Goal: Task Accomplishment & Management: Use online tool/utility

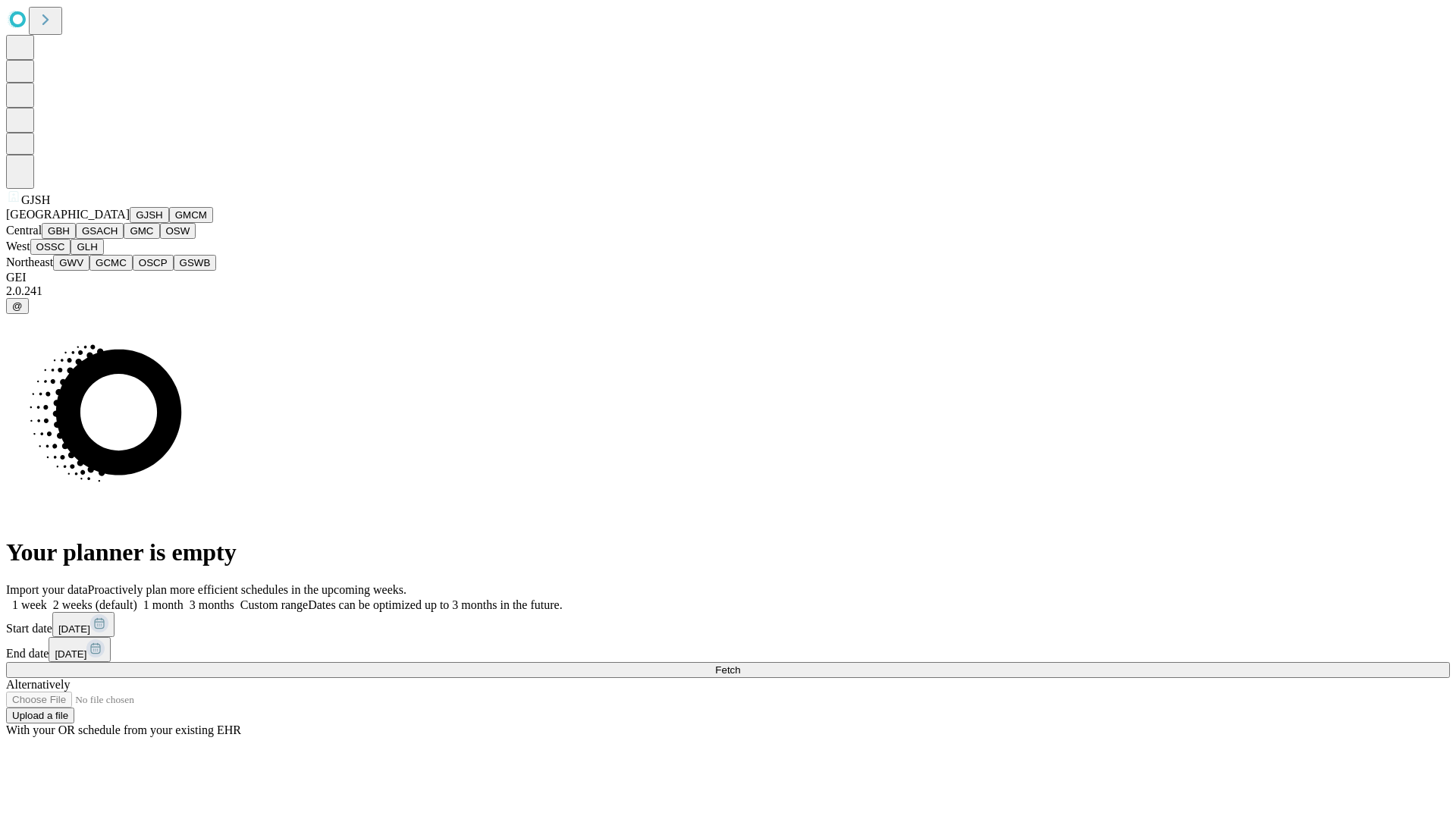
click at [129, 223] on button "GJSH" at bounding box center [149, 214] width 40 height 16
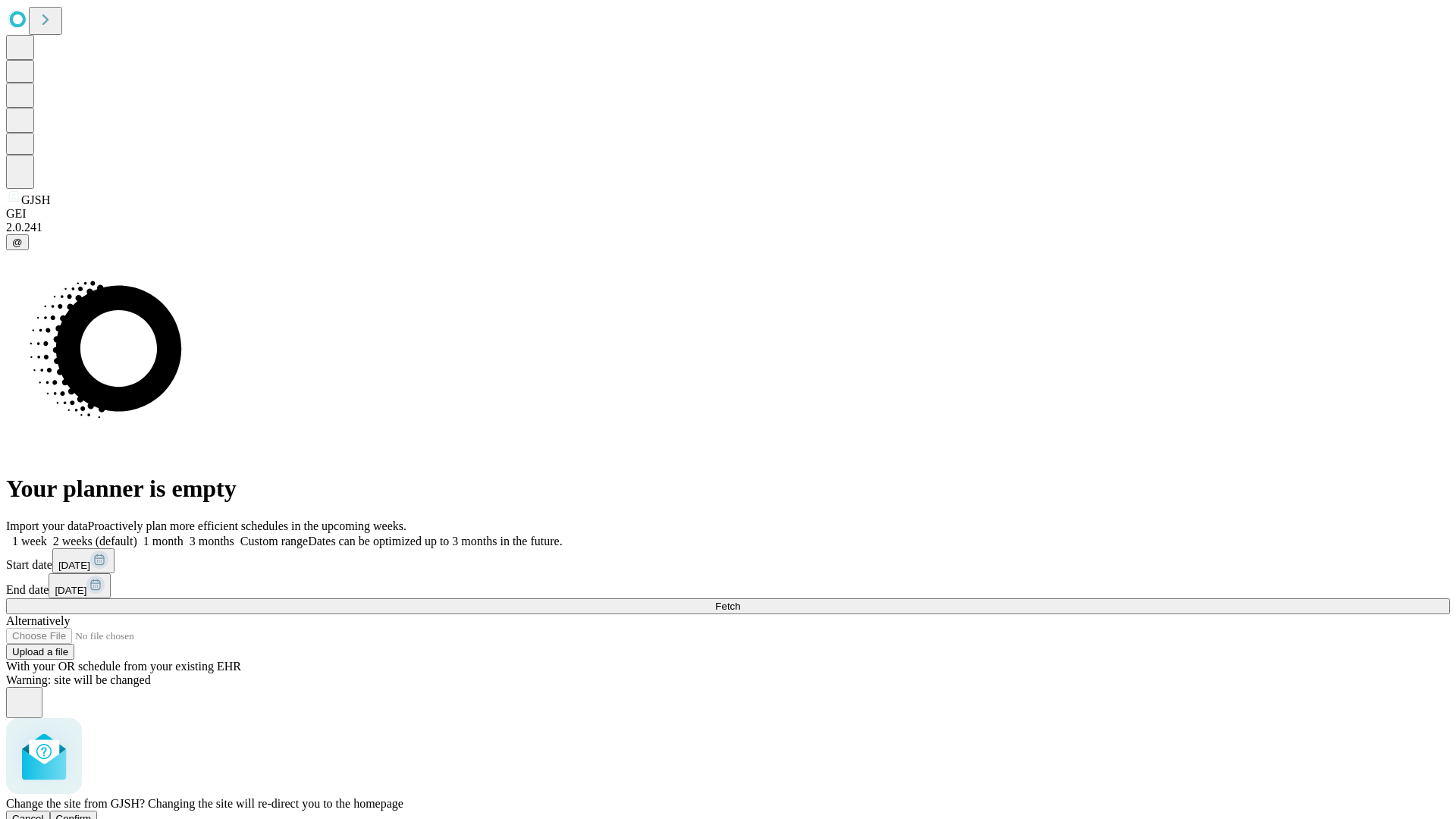
click at [92, 813] on span "Confirm" at bounding box center [74, 819] width 36 height 11
click at [137, 535] on label "2 weeks (default)" at bounding box center [93, 541] width 91 height 13
click at [740, 601] on span "Fetch" at bounding box center [727, 606] width 25 height 11
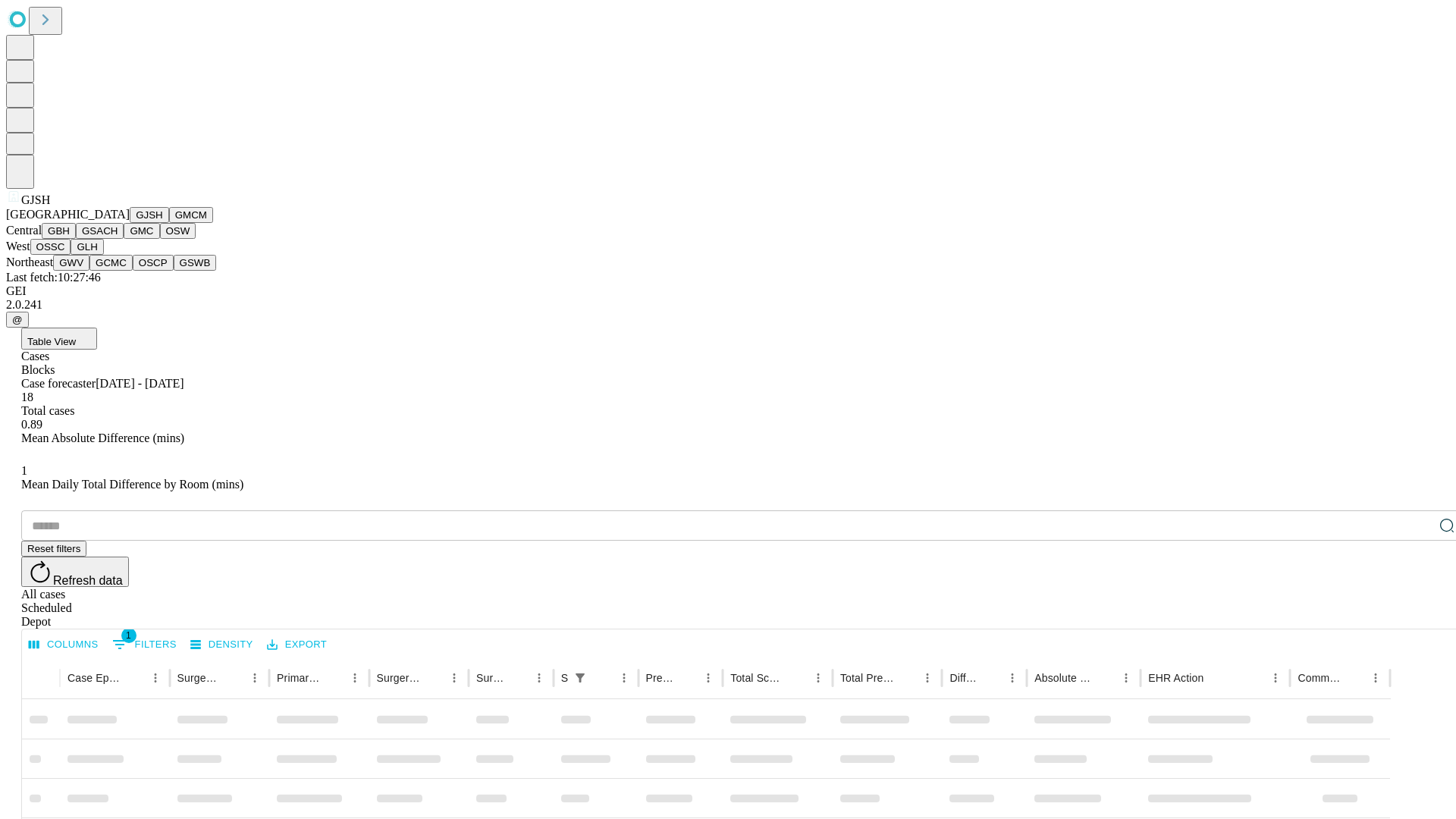
click at [169, 223] on button "GMCM" at bounding box center [191, 214] width 44 height 16
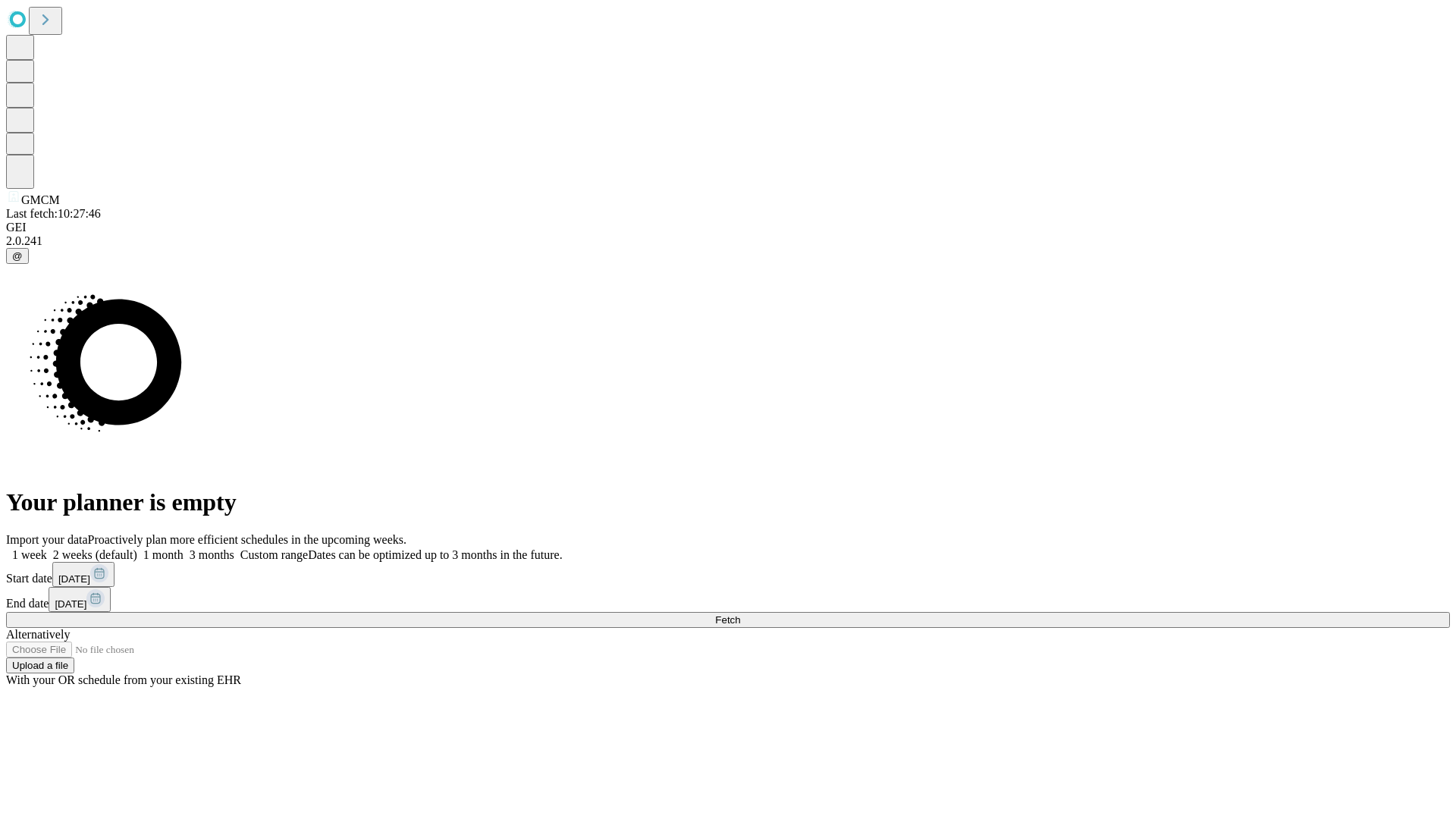
click at [137, 549] on label "2 weeks (default)" at bounding box center [93, 555] width 91 height 13
click at [740, 614] on span "Fetch" at bounding box center [727, 620] width 25 height 11
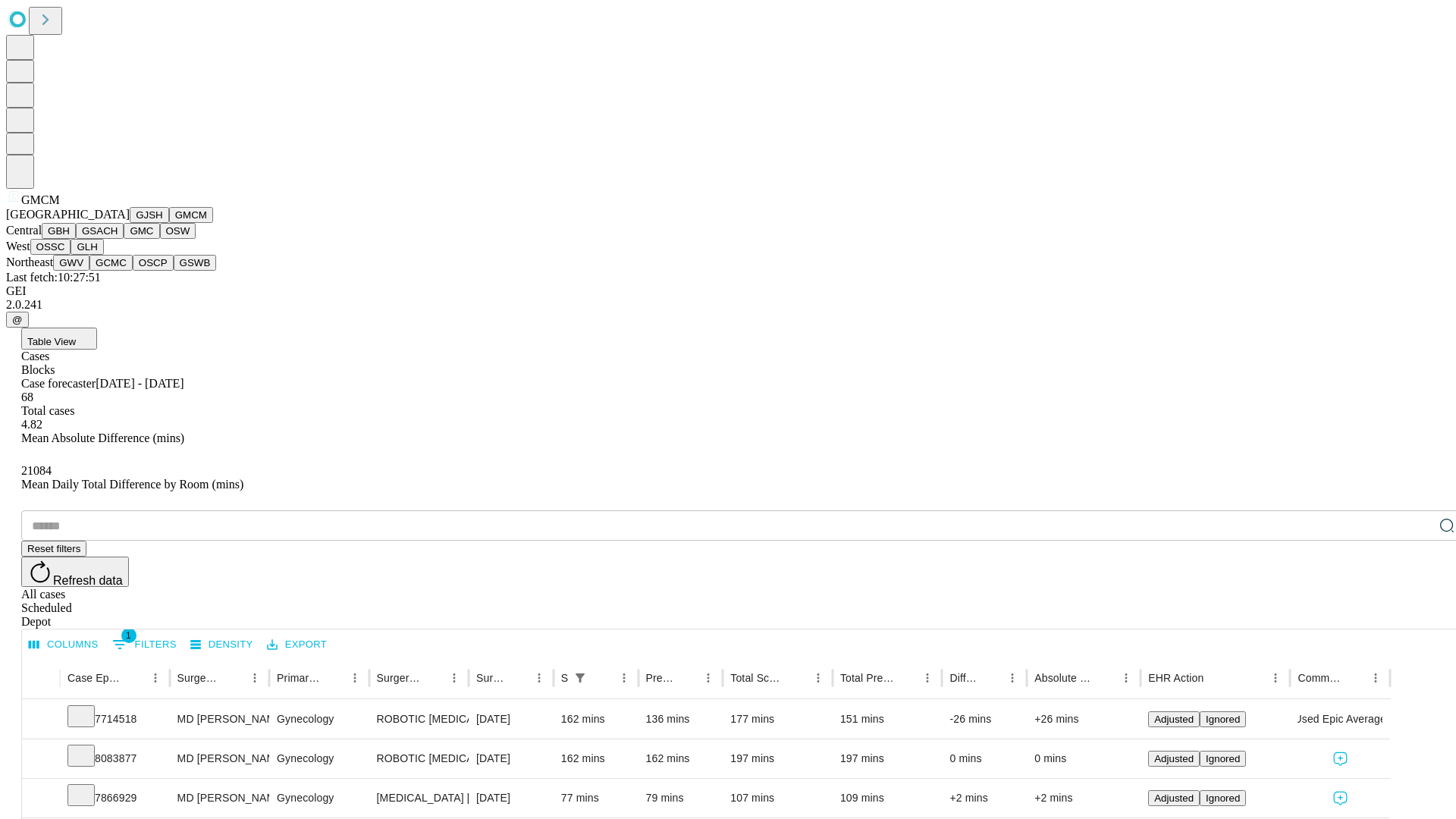
click at [76, 239] on button "GBH" at bounding box center [59, 230] width 34 height 16
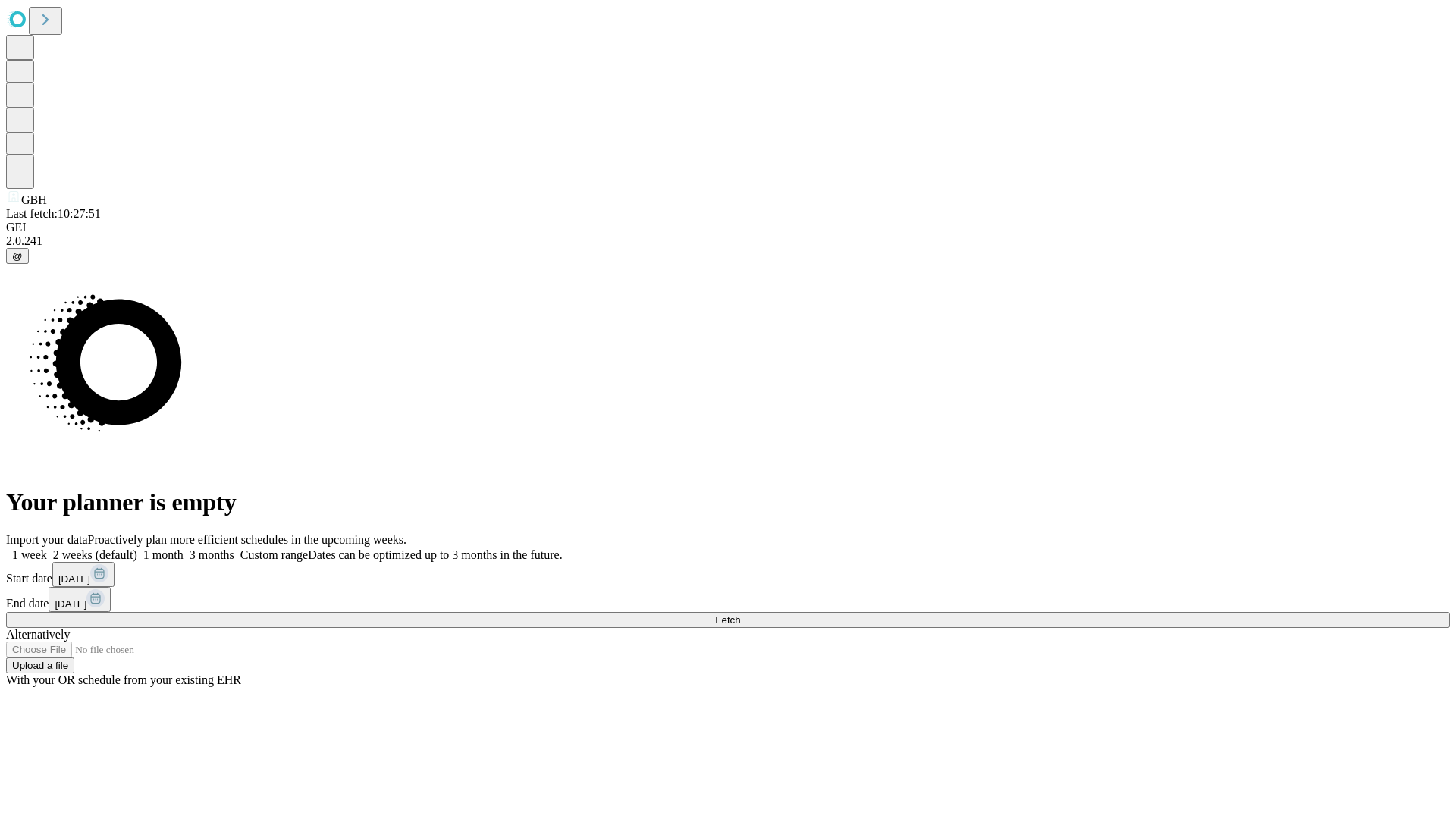
click at [137, 549] on label "2 weeks (default)" at bounding box center [93, 555] width 91 height 13
click at [740, 614] on span "Fetch" at bounding box center [727, 620] width 25 height 11
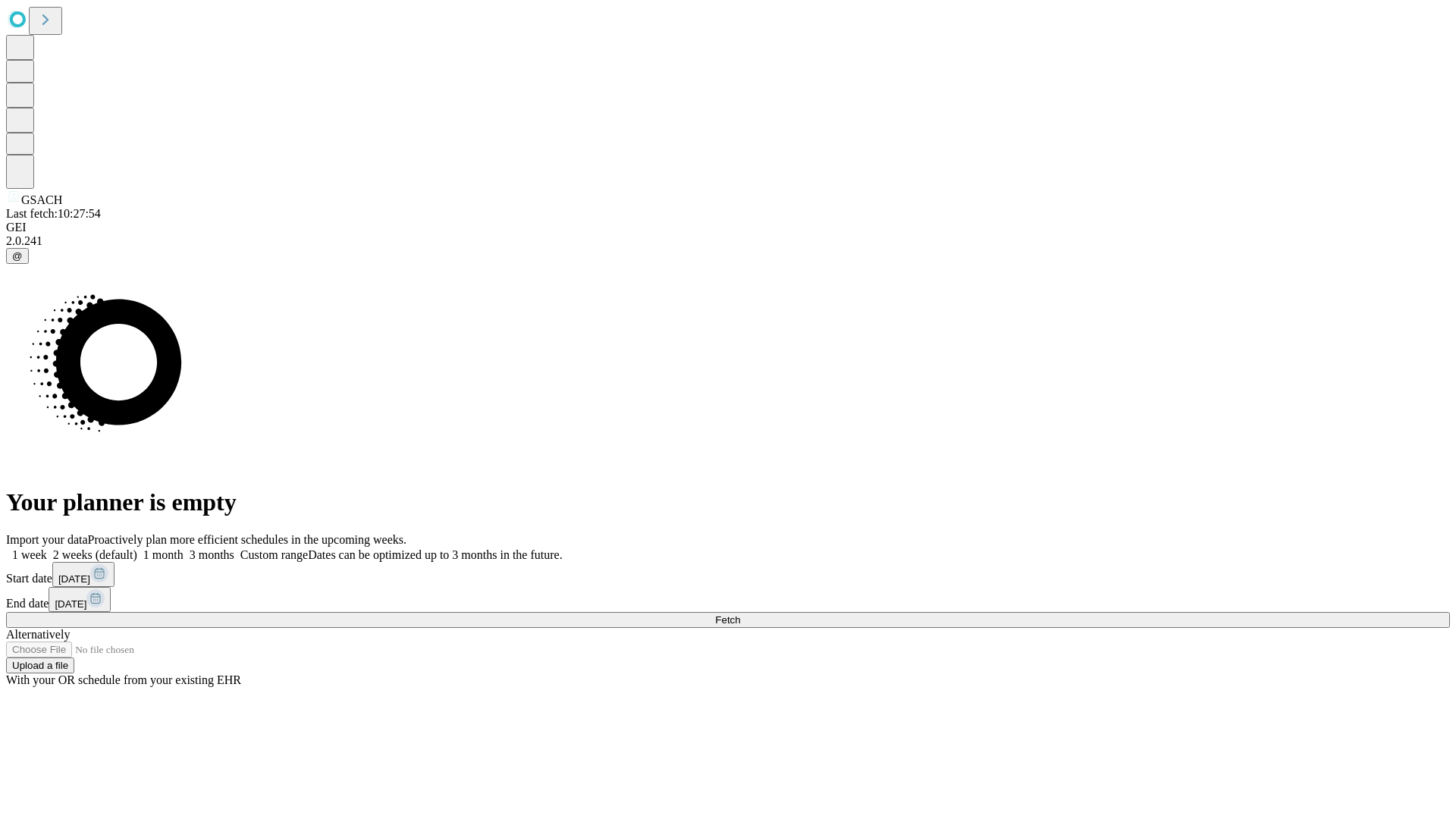
click at [137, 549] on label "2 weeks (default)" at bounding box center [93, 555] width 91 height 13
click at [740, 614] on span "Fetch" at bounding box center [727, 620] width 25 height 11
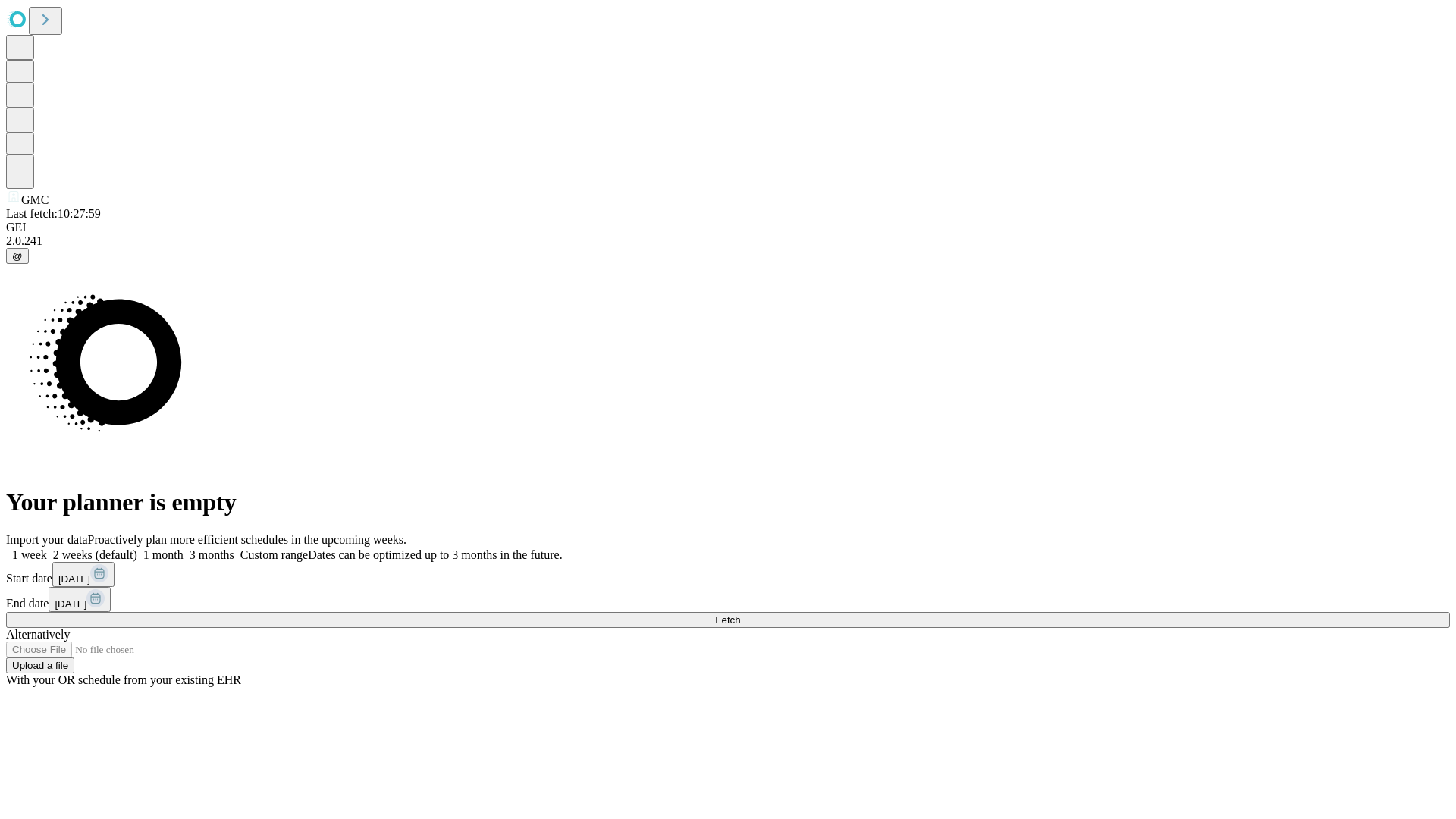
click at [137, 549] on label "2 weeks (default)" at bounding box center [93, 555] width 91 height 13
click at [740, 614] on span "Fetch" at bounding box center [727, 620] width 25 height 11
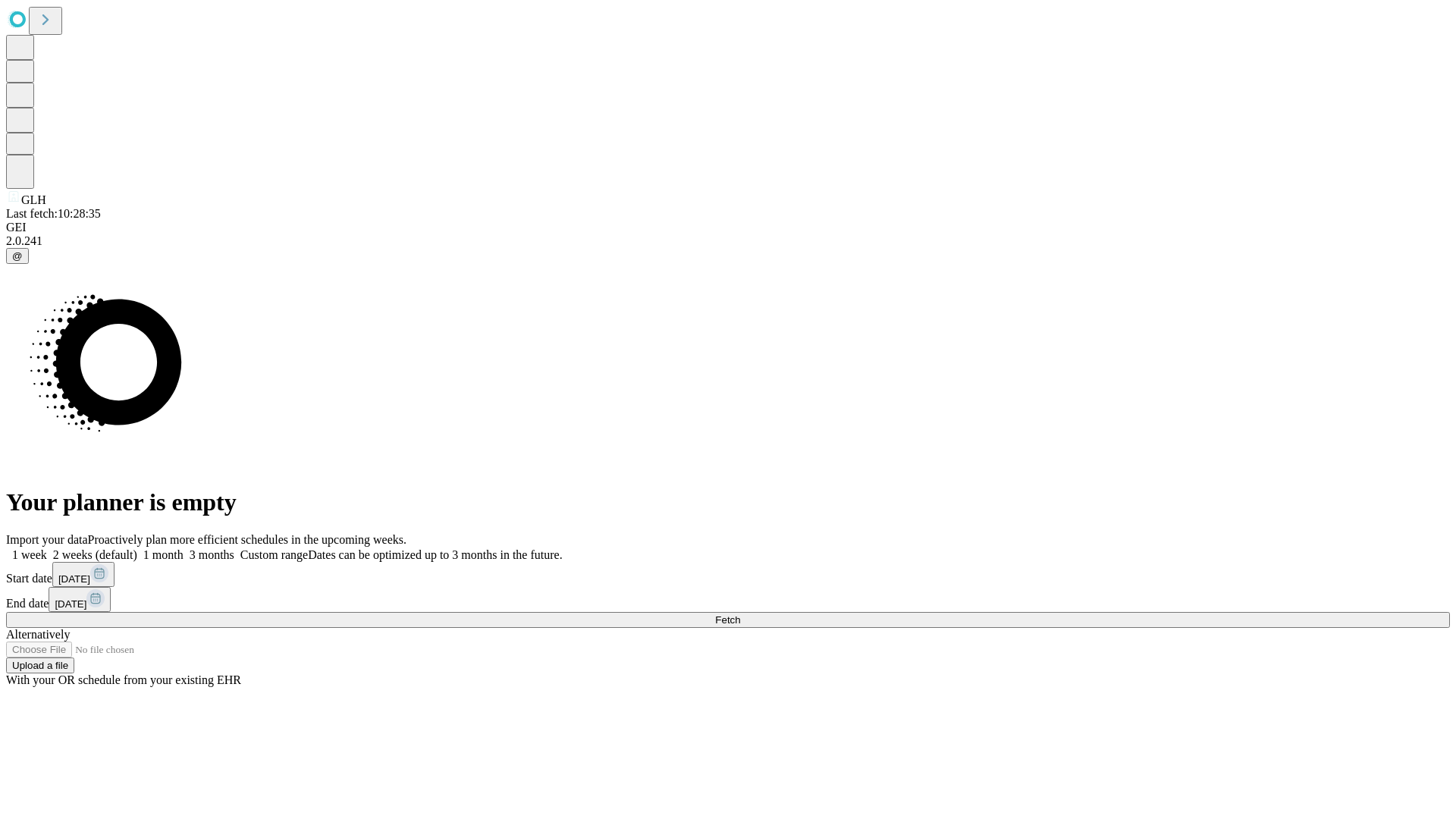
click at [740, 614] on span "Fetch" at bounding box center [727, 620] width 25 height 11
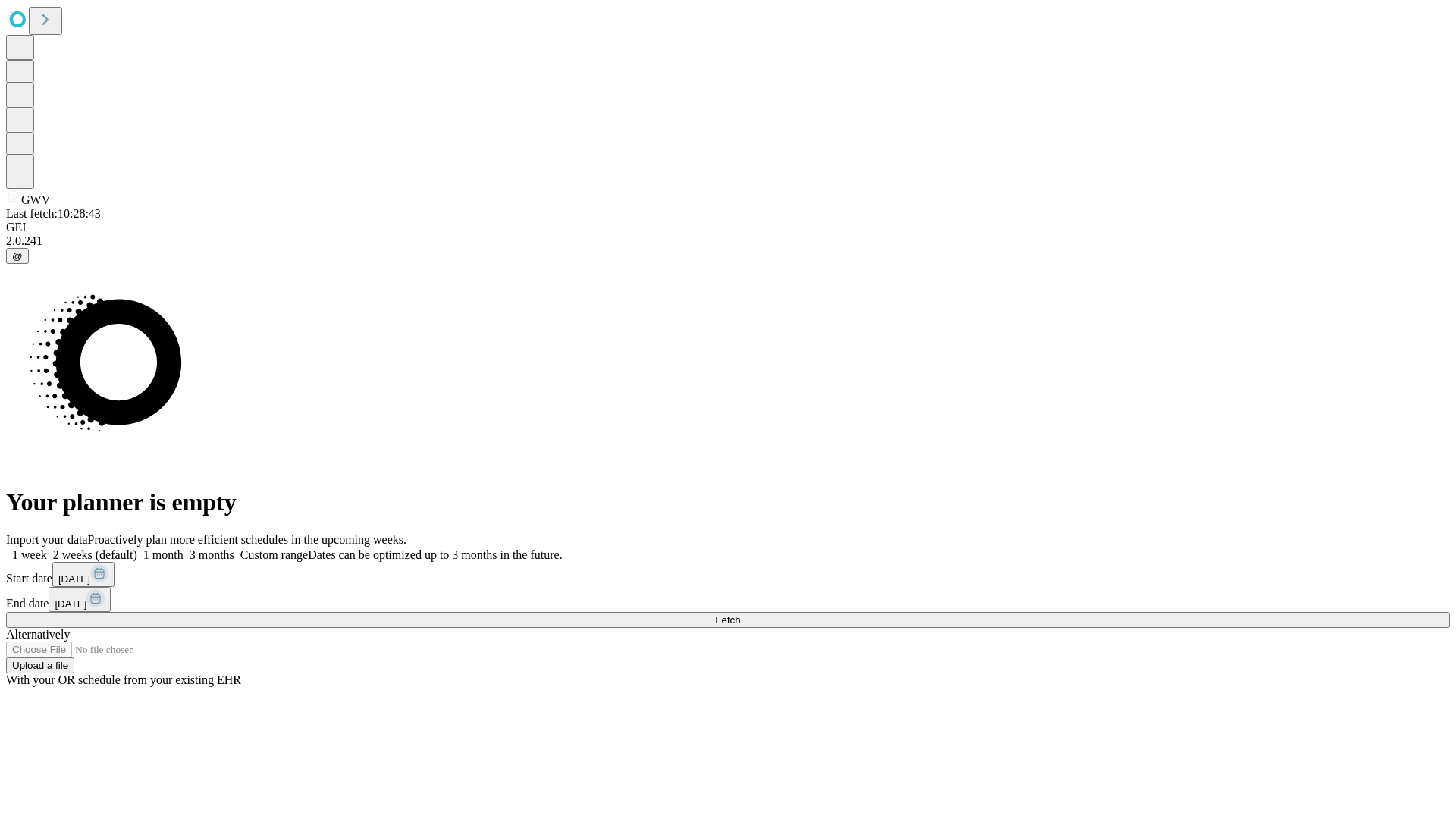
click at [137, 549] on label "2 weeks (default)" at bounding box center [93, 555] width 91 height 13
click at [740, 614] on span "Fetch" at bounding box center [727, 620] width 25 height 11
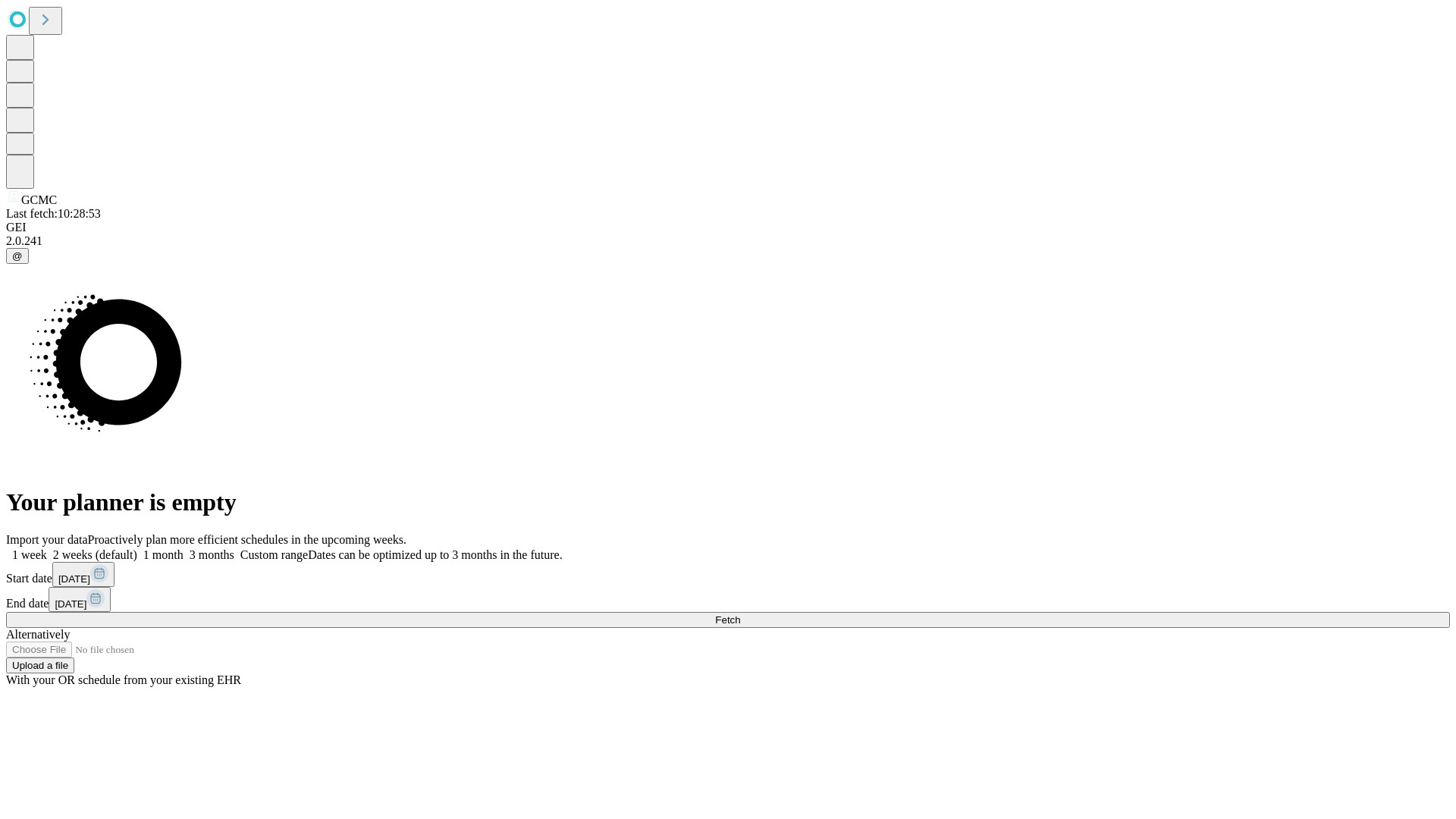
click at [137, 549] on label "2 weeks (default)" at bounding box center [93, 555] width 91 height 13
click at [740, 614] on span "Fetch" at bounding box center [727, 620] width 25 height 11
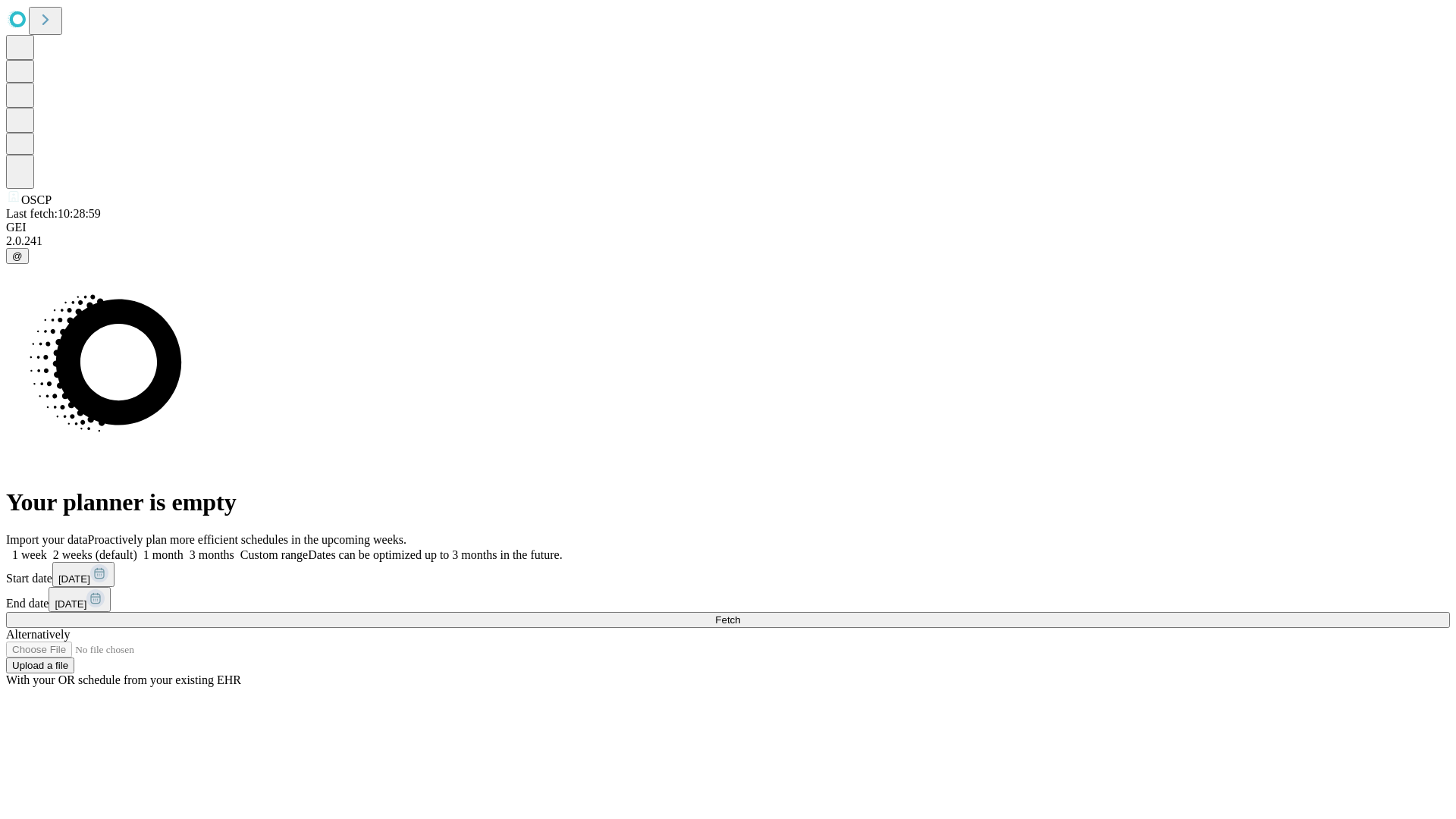
click at [137, 549] on label "2 weeks (default)" at bounding box center [93, 555] width 91 height 13
click at [740, 614] on span "Fetch" at bounding box center [727, 620] width 25 height 11
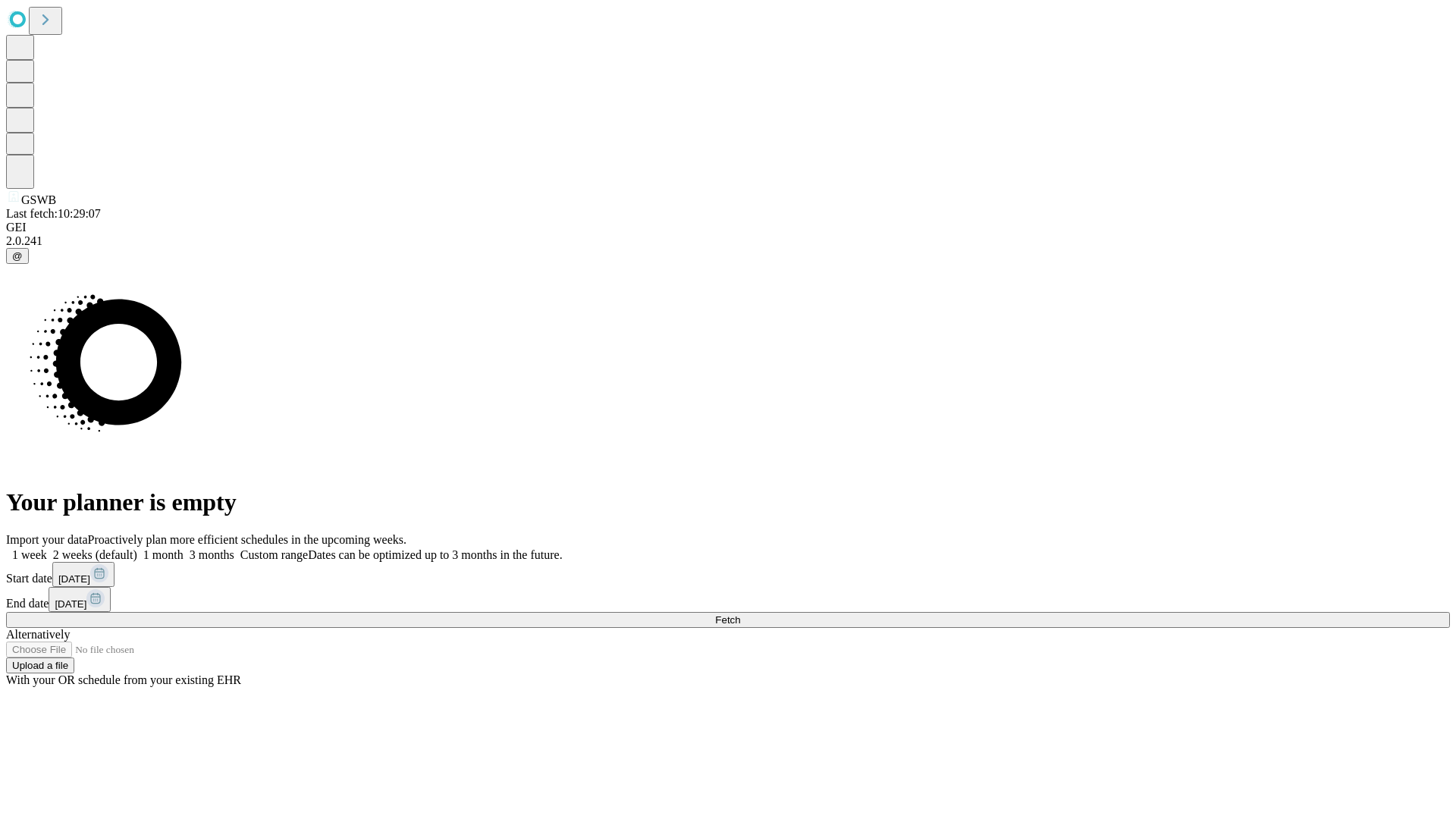
click at [137, 549] on label "2 weeks (default)" at bounding box center [93, 555] width 91 height 13
click at [740, 614] on span "Fetch" at bounding box center [727, 620] width 25 height 11
